Goal: Communication & Community: Answer question/provide support

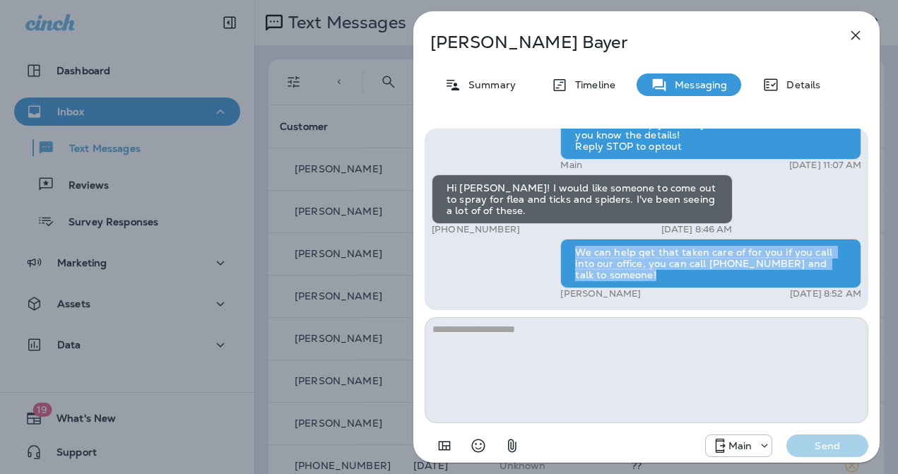
scroll to position [535, 0]
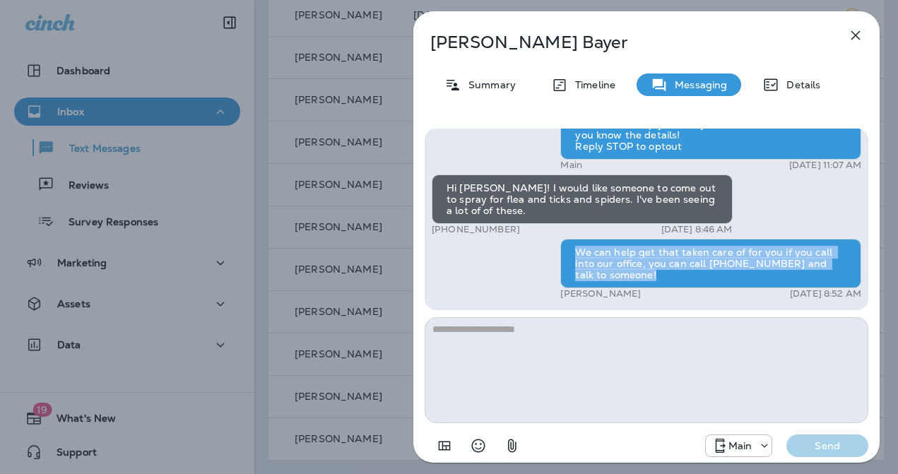
click at [853, 32] on icon "button" at bounding box center [855, 35] width 17 height 17
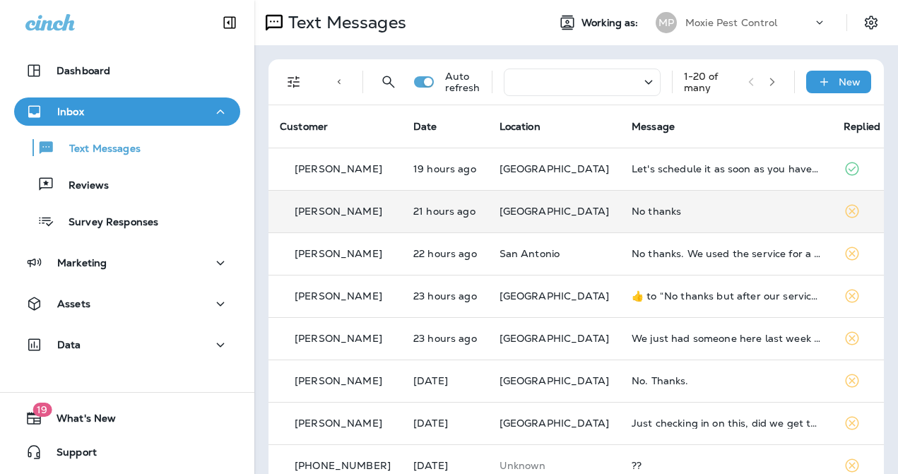
scroll to position [42, 0]
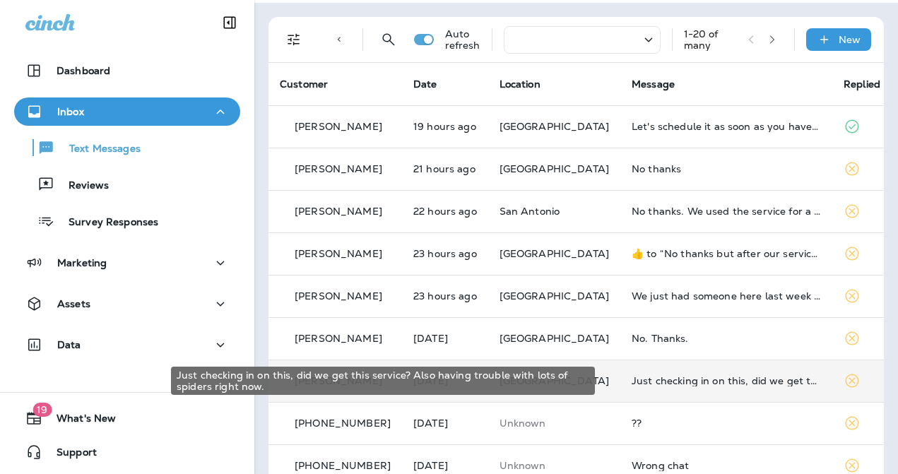
click at [664, 379] on div "Just checking in on this, did we get this service? Also having trouble with lot…" at bounding box center [725, 380] width 189 height 11
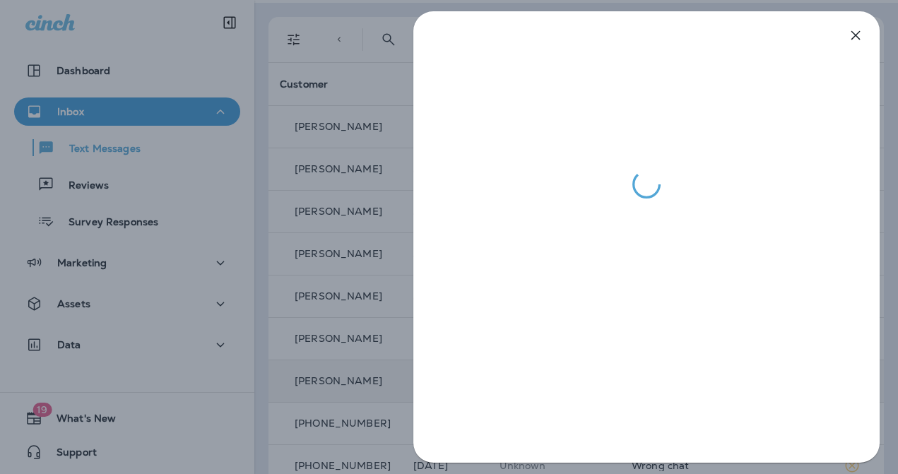
click at [371, 307] on div at bounding box center [449, 237] width 898 height 474
